Goal: Check status: Check status

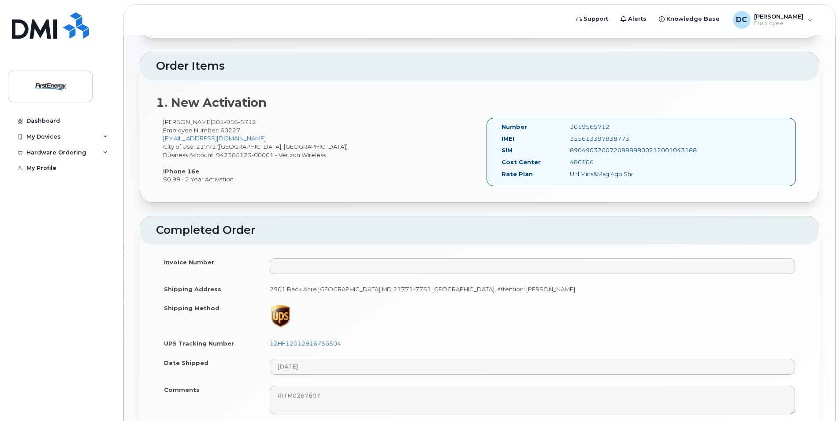
scroll to position [265, 0]
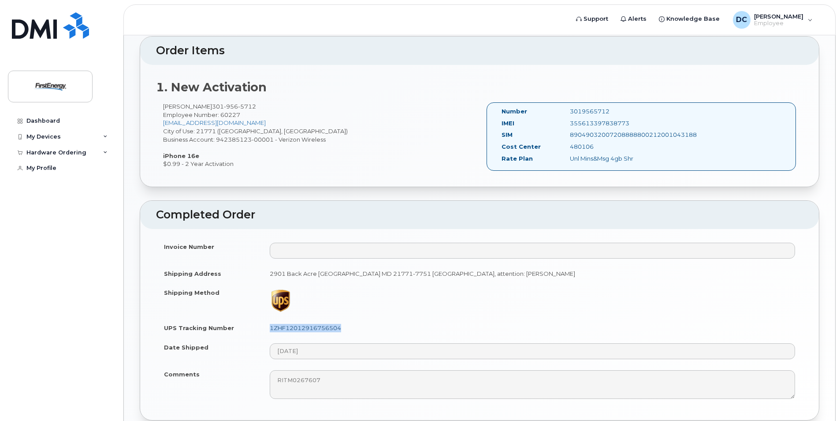
drag, startPoint x: 355, startPoint y: 327, endPoint x: 271, endPoint y: 331, distance: 84.3
click at [271, 331] on td "1ZHF12012916756504" at bounding box center [532, 327] width 541 height 19
copy link "1ZHF12012916756504"
